Goal: Information Seeking & Learning: Find specific fact

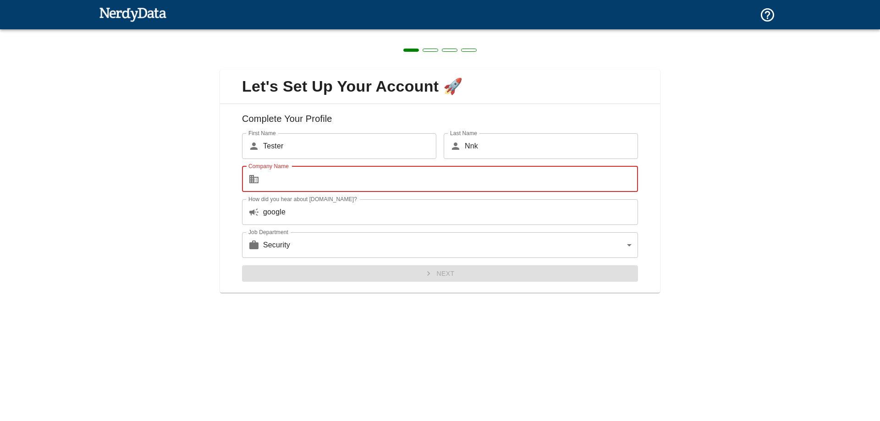
click at [294, 176] on input "Company Name" at bounding box center [450, 179] width 375 height 26
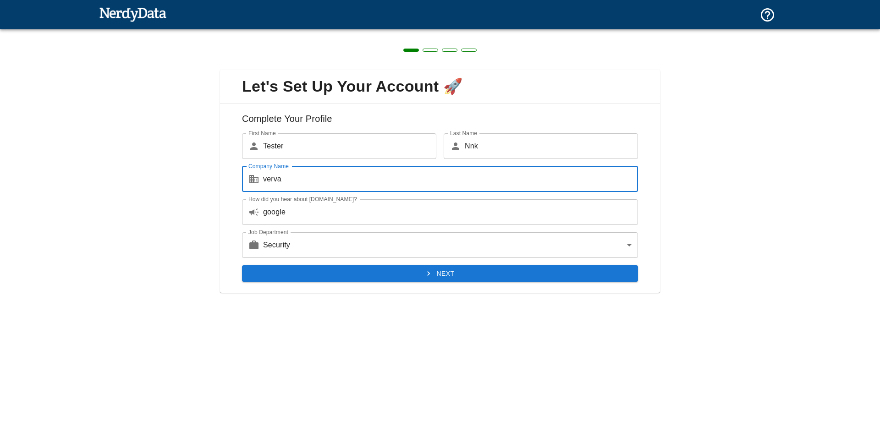
type input "verva"
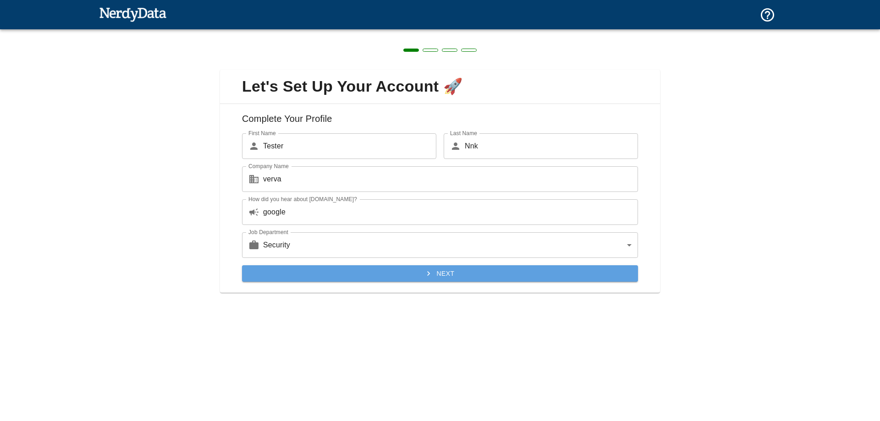
click at [328, 271] on button "Next" at bounding box center [440, 273] width 396 height 17
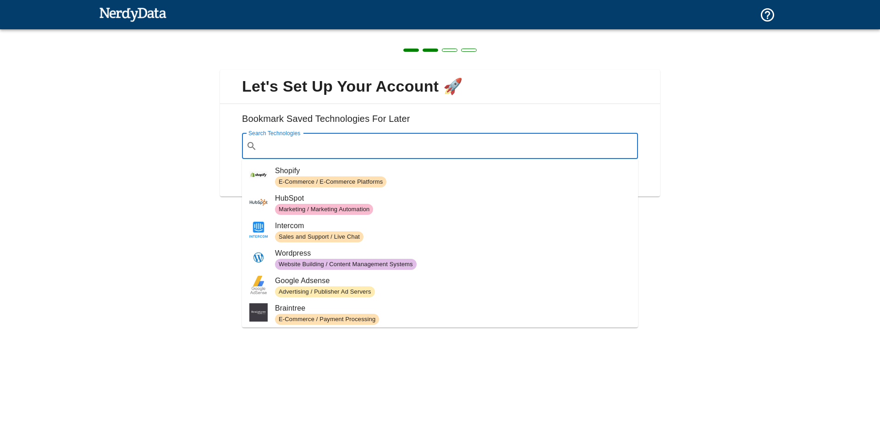
click at [306, 144] on input "Search Technologies" at bounding box center [447, 145] width 373 height 17
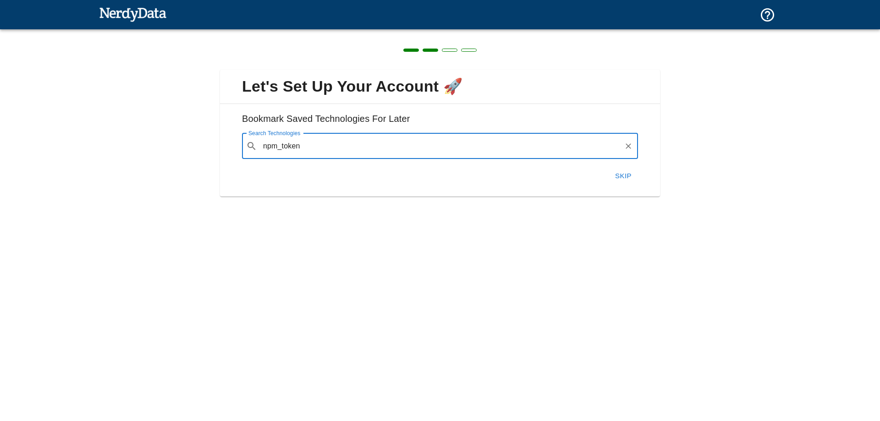
type input "npm_token"
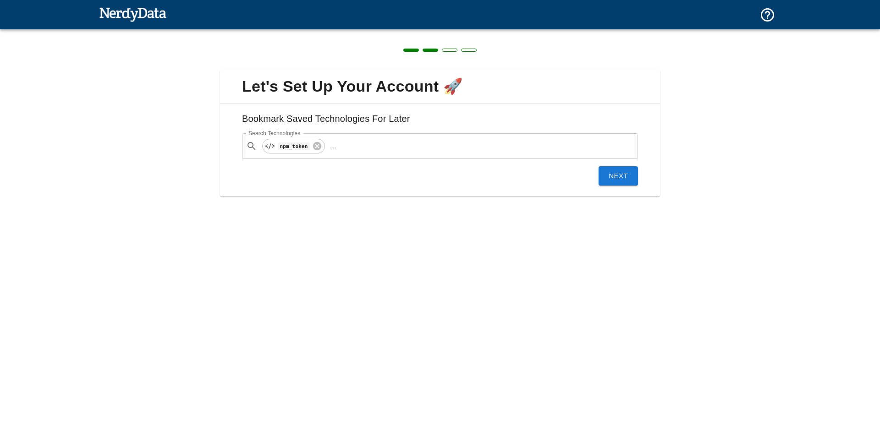
click at [634, 172] on button "Next" at bounding box center [617, 175] width 39 height 19
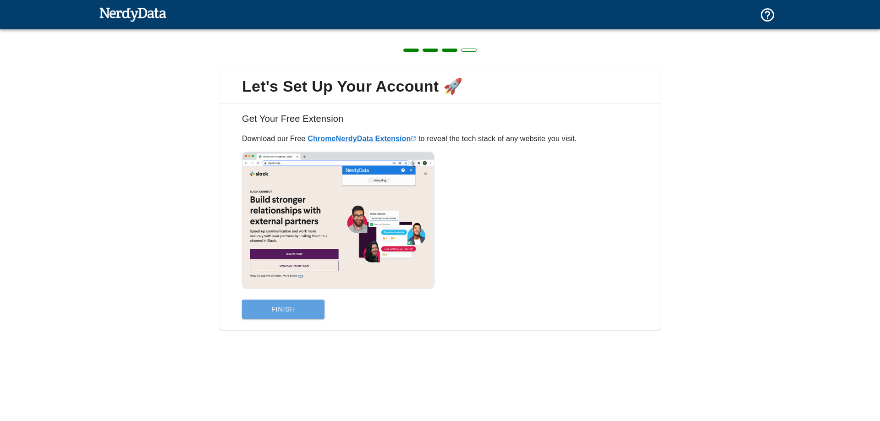
click at [299, 313] on button "Finish" at bounding box center [283, 309] width 82 height 19
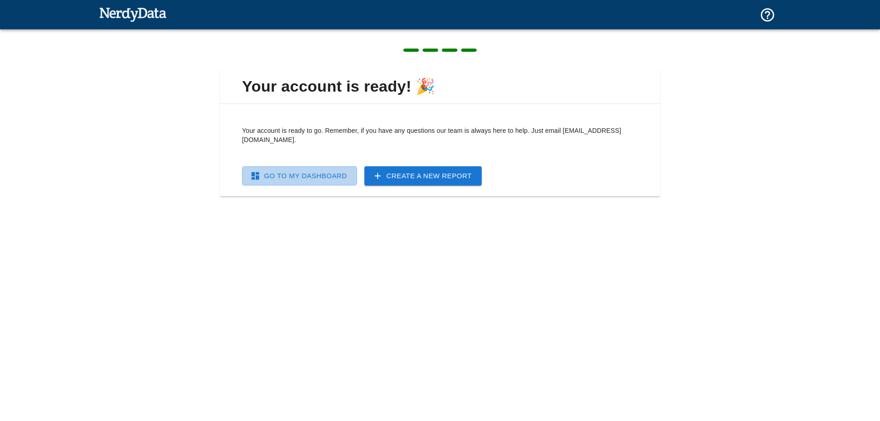
click at [330, 170] on link "Go To My Dashboard" at bounding box center [299, 175] width 115 height 19
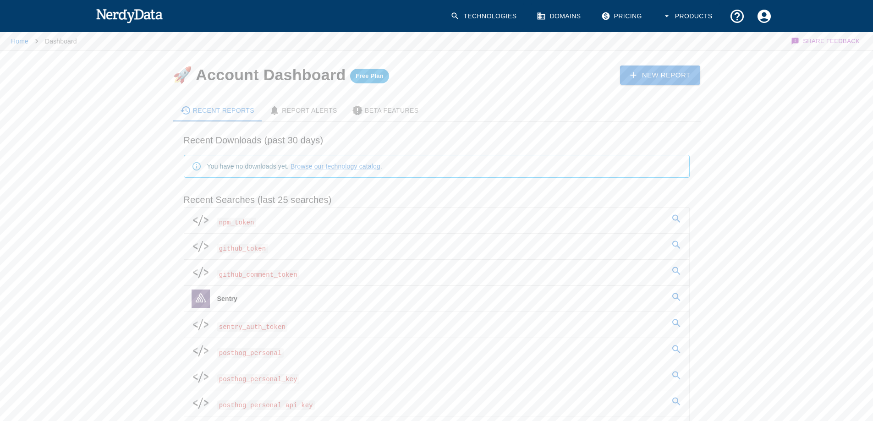
click at [276, 225] on link "npm_token" at bounding box center [436, 221] width 505 height 26
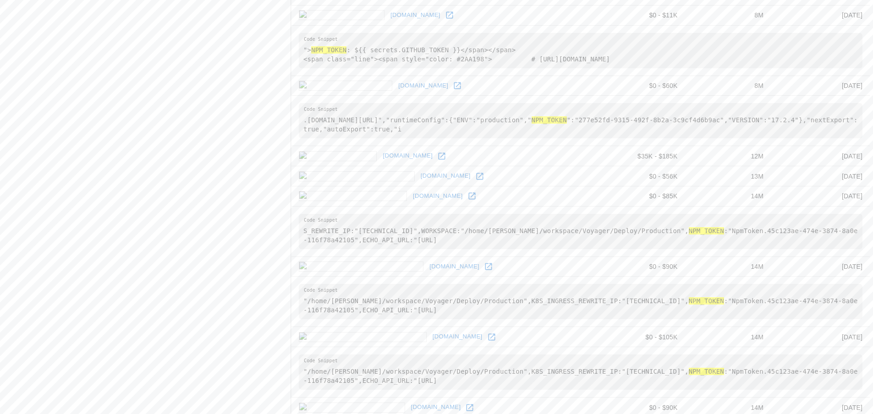
scroll to position [596, 0]
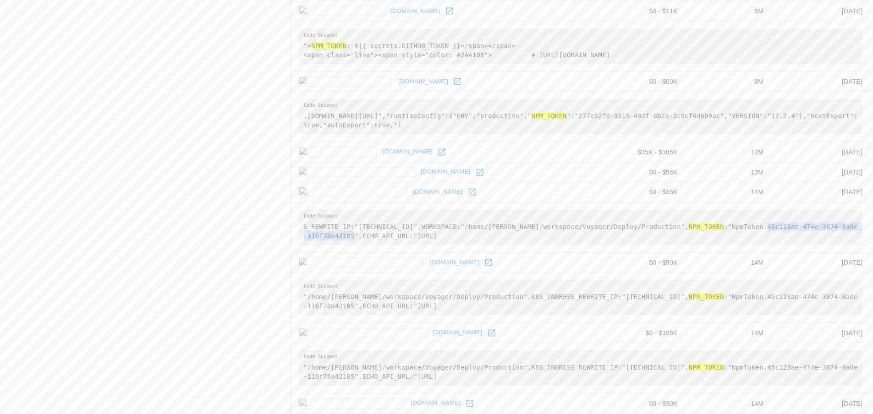
drag, startPoint x: 698, startPoint y: 237, endPoint x: 827, endPoint y: 235, distance: 129.2
click at [827, 235] on pre "S_REWRITE_IP:"[TECHNICAL_ID]",WORKSPACE:"/home/[PERSON_NAME]/workspace/Voyager/…" at bounding box center [580, 227] width 563 height 35
copy pre "45c123ae-474e-3874-8a0e-116f78a42105"
click at [225, 204] on div "Search Filters Edit Search Websites with all of these : Technology Name, or ent…" at bounding box center [145, 349] width 291 height 1640
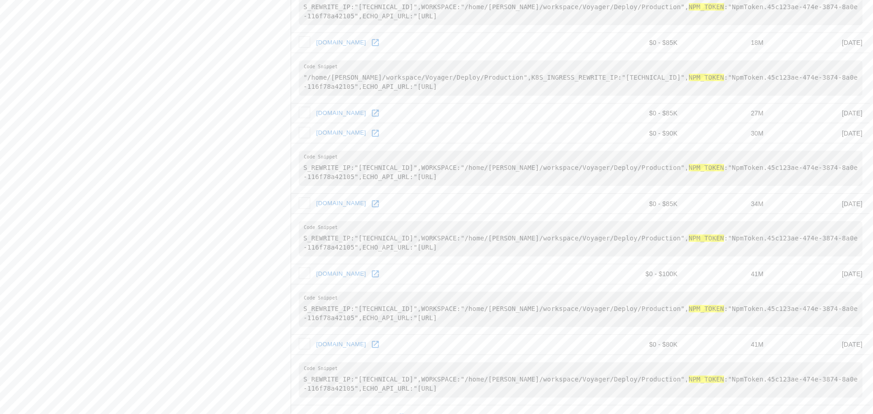
scroll to position [1360, 0]
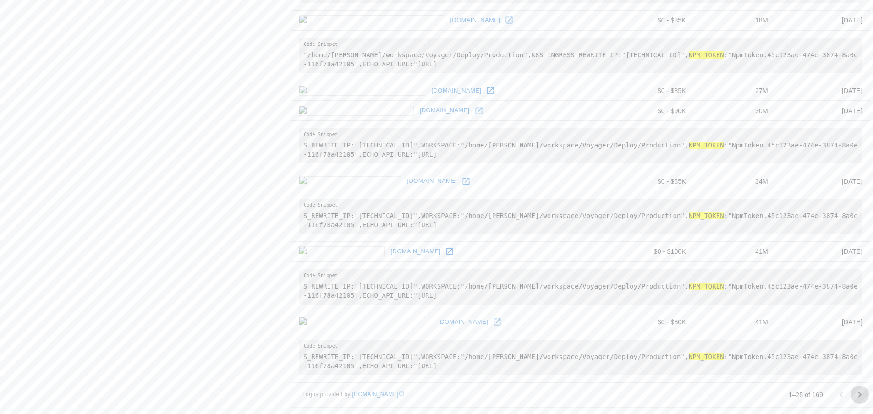
click at [857, 392] on icon "Go to next page" at bounding box center [859, 394] width 11 height 11
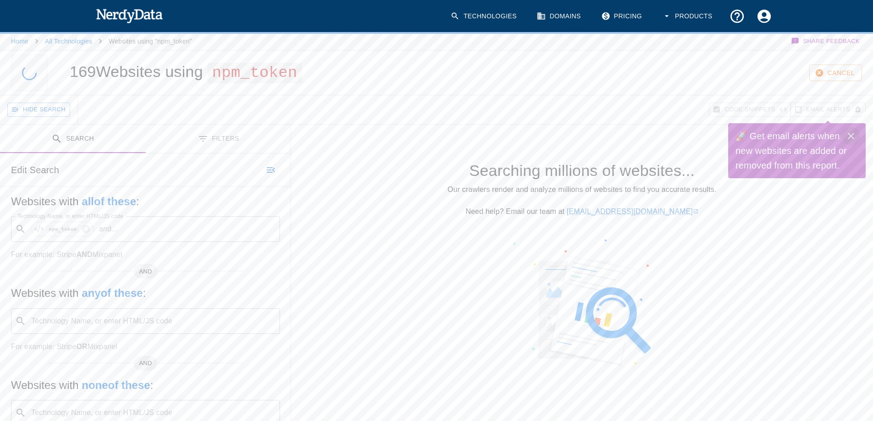
drag, startPoint x: 854, startPoint y: 134, endPoint x: 851, endPoint y: 138, distance: 5.2
click at [854, 136] on icon "Close" at bounding box center [850, 136] width 11 height 11
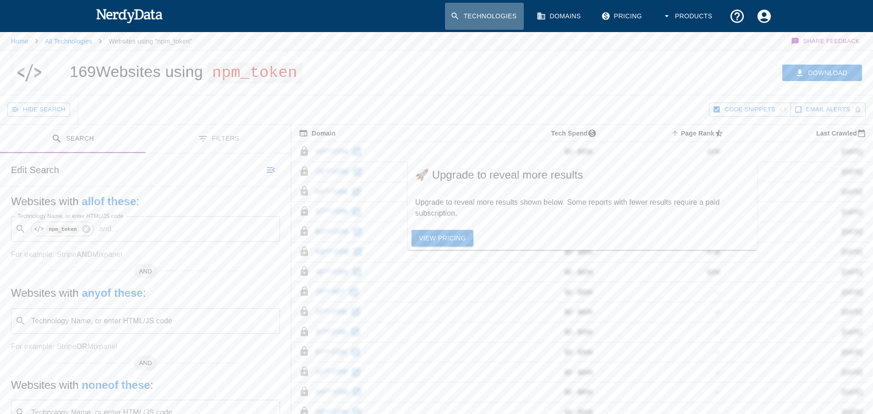
click at [480, 12] on link "Technologies" at bounding box center [484, 16] width 79 height 27
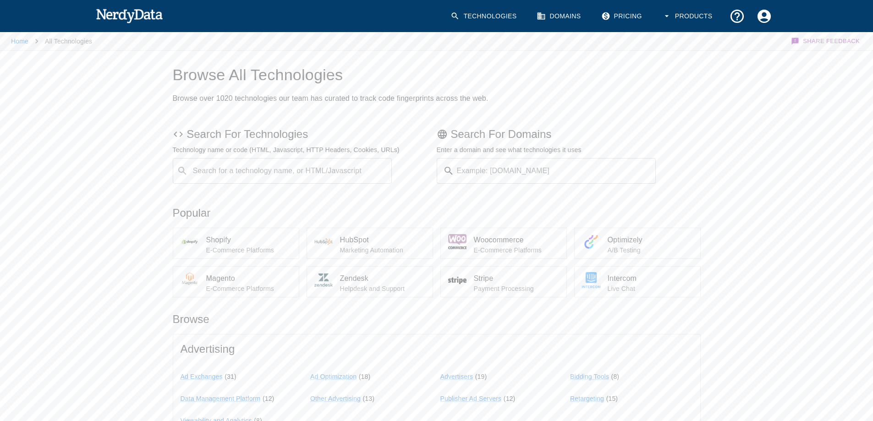
click at [258, 170] on input "Search for a technology name, or HTML/Javascript" at bounding box center [289, 170] width 197 height 17
type input "github_token"
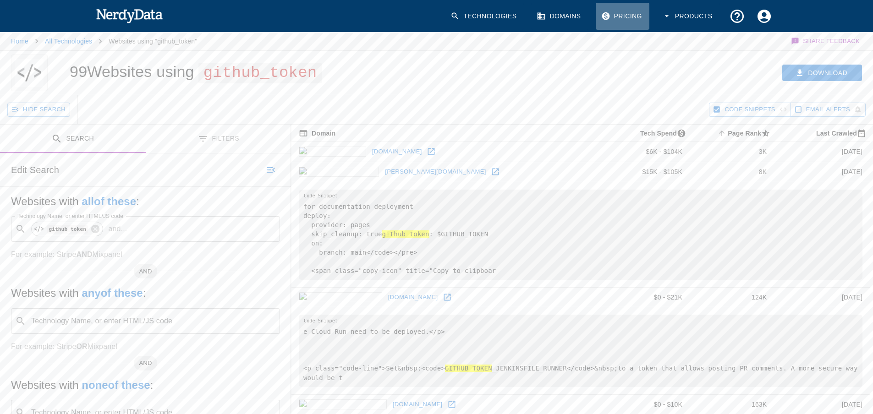
click at [628, 11] on link "Pricing" at bounding box center [623, 16] width 54 height 27
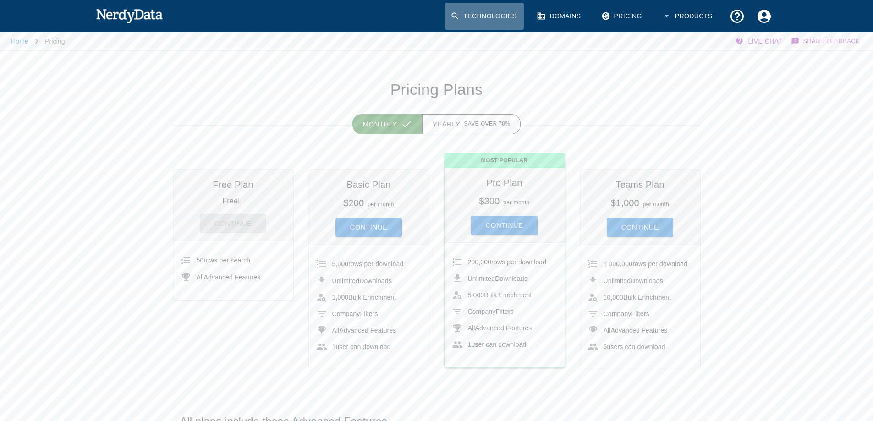
click at [493, 16] on link "Technologies" at bounding box center [484, 16] width 79 height 27
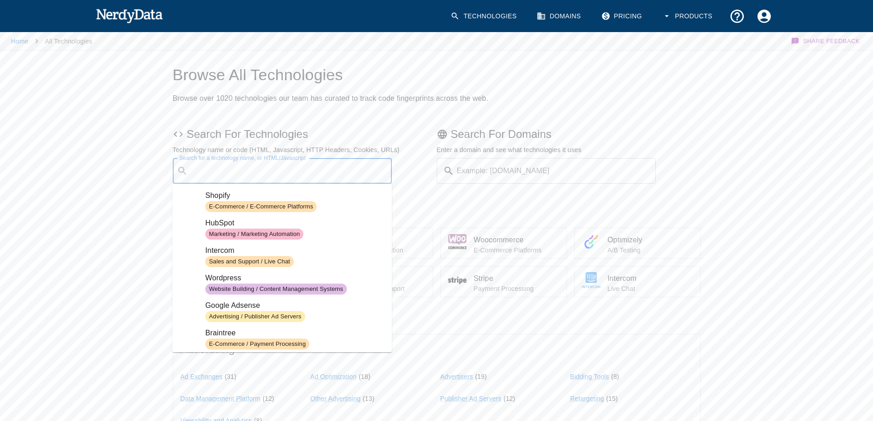
click at [298, 172] on input "Search for a technology name, or HTML/Javascript" at bounding box center [289, 170] width 197 height 17
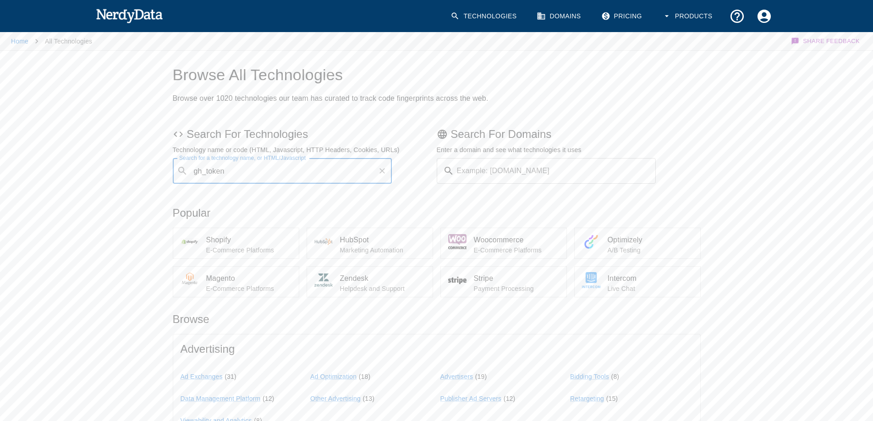
type input "gh_token"
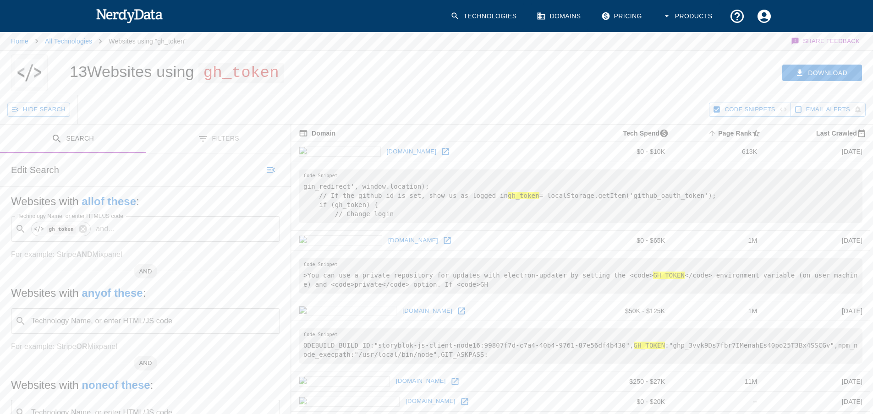
scroll to position [183, 0]
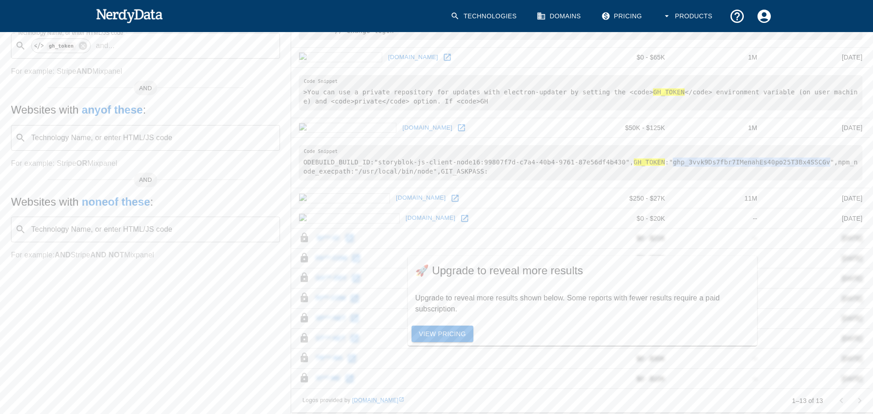
drag, startPoint x: 643, startPoint y: 172, endPoint x: 785, endPoint y: 174, distance: 141.6
click at [785, 174] on pre "ODEBUILD_BUILD_ID:"storyblok-js-client-node16:99807f7d-c7a4-40b4-9761-87e56df4b…" at bounding box center [580, 162] width 563 height 35
copy pre "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"
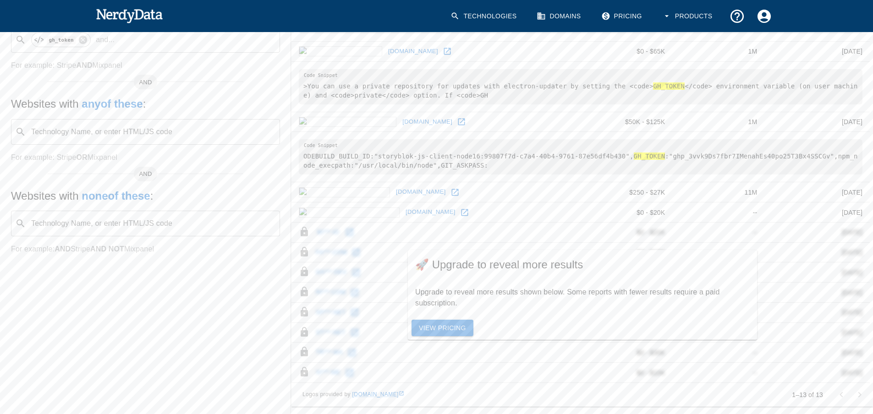
click at [238, 303] on div "Search Filters Edit Search Websites with all of these : Technology Name, or ent…" at bounding box center [145, 174] width 291 height 479
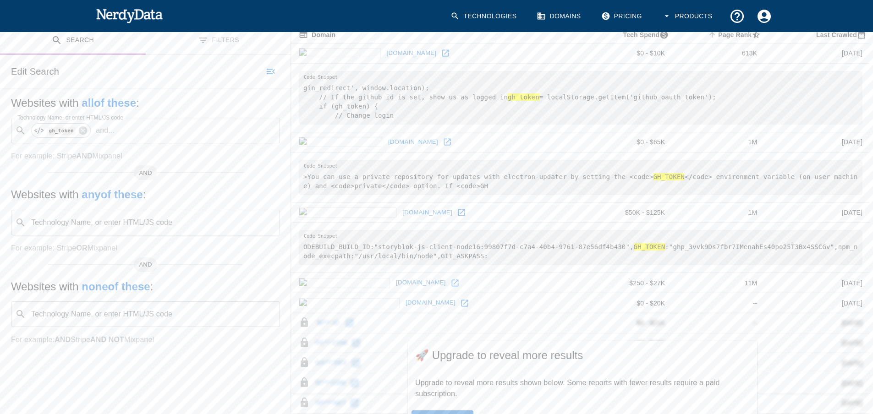
scroll to position [0, 0]
